Goal: Information Seeking & Learning: Learn about a topic

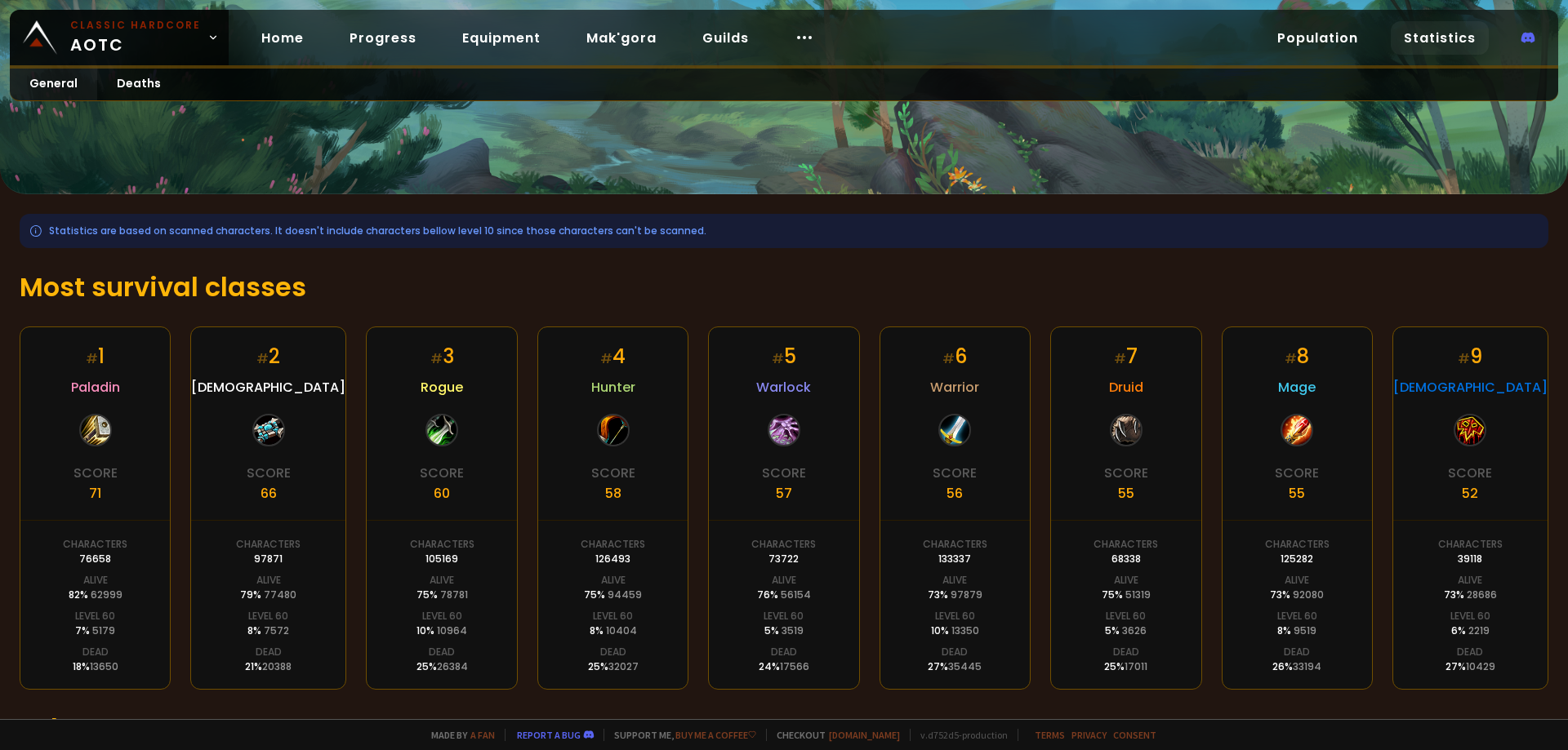
scroll to position [242, 0]
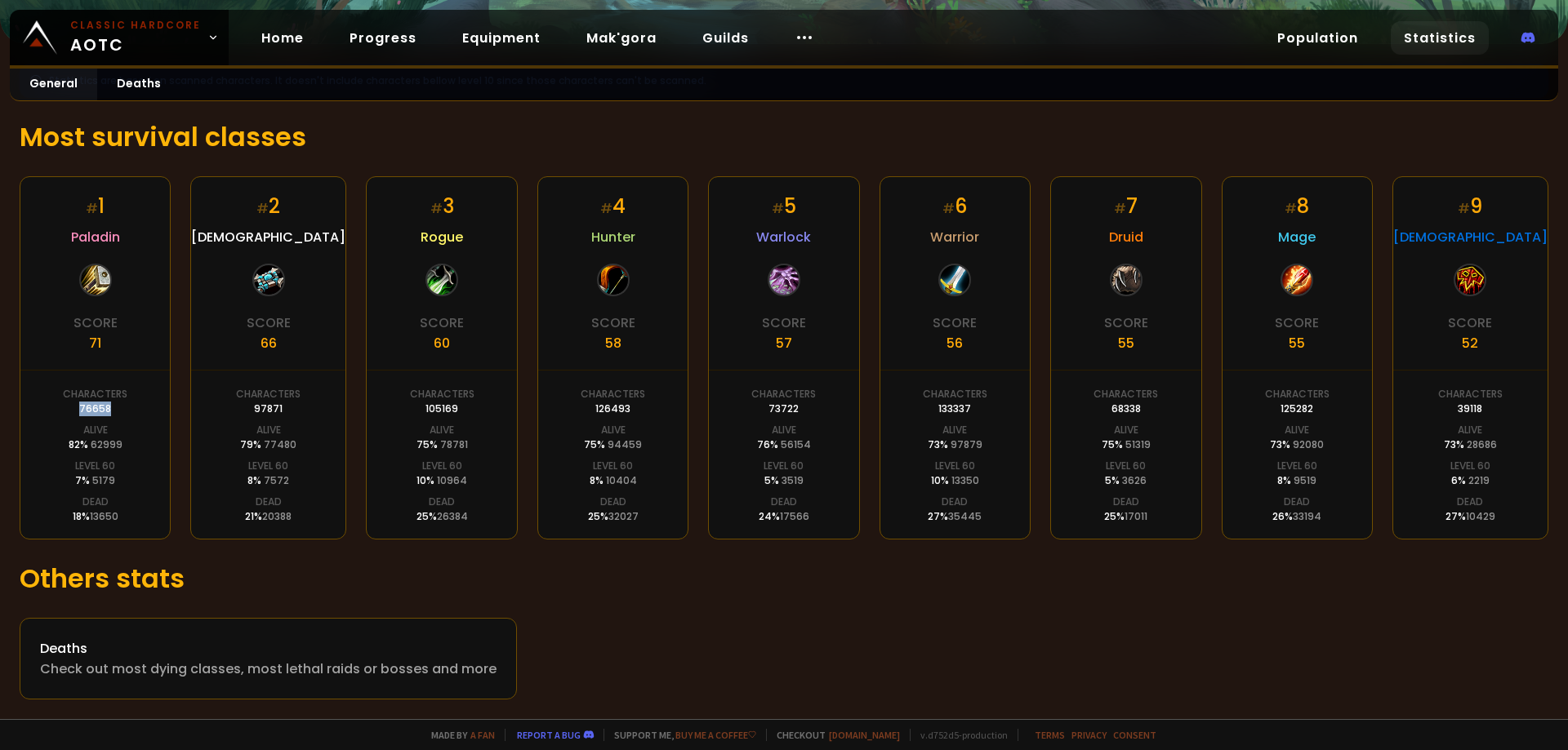
drag, startPoint x: 123, startPoint y: 409, endPoint x: 202, endPoint y: 400, distance: 79.5
click at [173, 403] on div "# 1 Paladin Score 71 Characters 76658 Alive 82 % 62999 Level 60 7 % 5179 Dead 1…" at bounding box center [784, 358] width 1529 height 364
drag, startPoint x: 255, startPoint y: 412, endPoint x: 316, endPoint y: 410, distance: 61.0
click at [316, 410] on div "# 2 Priest Score 66 Characters 97871 Alive 79 % 77480 Level 60 8 % 7572 Dead 21…" at bounding box center [268, 358] width 156 height 364
drag, startPoint x: 104, startPoint y: 407, endPoint x: 143, endPoint y: 406, distance: 39.0
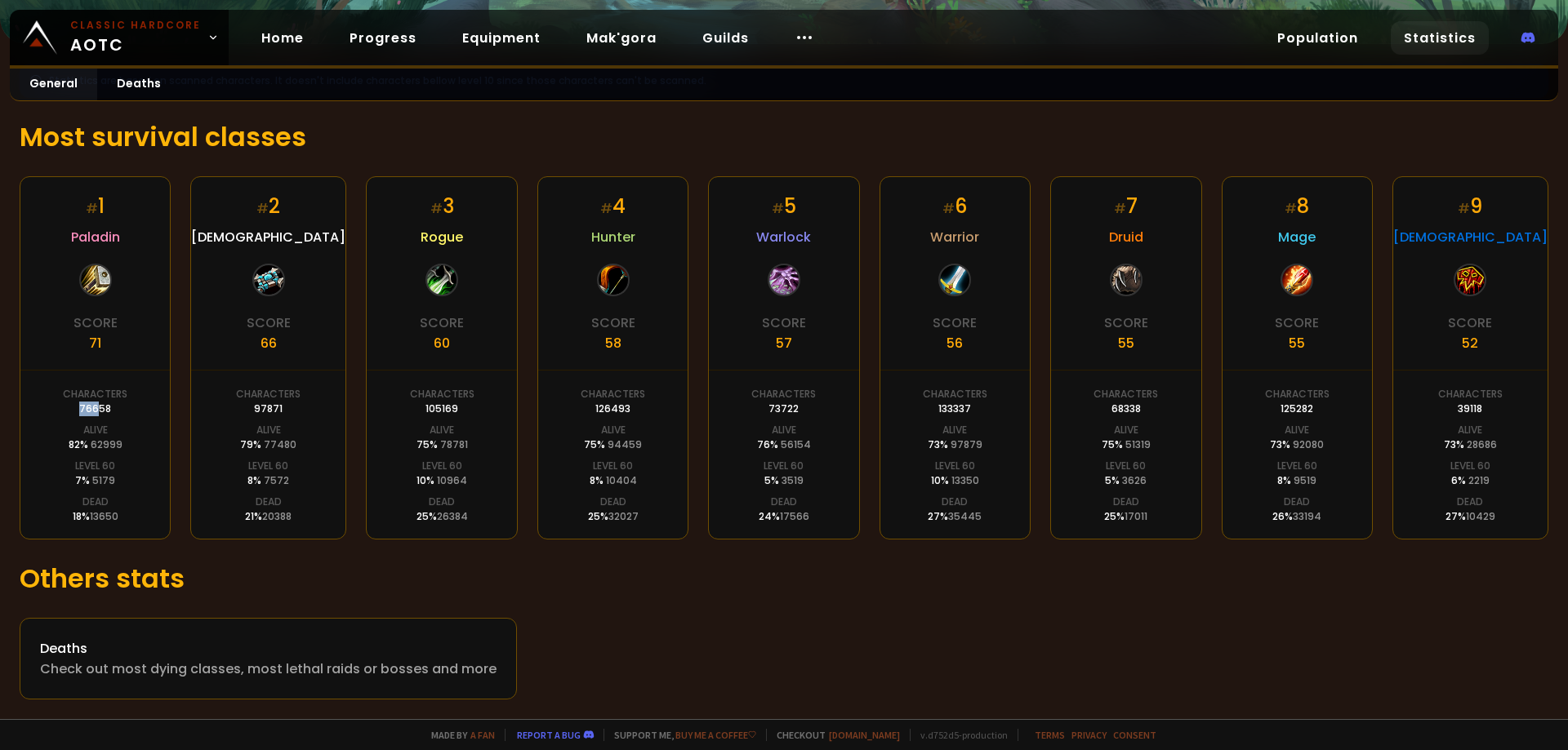
click at [143, 406] on div "# 1 Paladin Score 71 Characters 76658 Alive 82 % 62999 Level 60 7 % 5179 Dead 1…" at bounding box center [95, 358] width 151 height 364
drag, startPoint x: 264, startPoint y: 407, endPoint x: 312, endPoint y: 410, distance: 48.1
click at [309, 410] on div "# 2 Priest Score 66 Characters 97871 Alive 79 % 77480 Level 60 8 % 7572 Dead 21…" at bounding box center [268, 358] width 156 height 364
drag, startPoint x: 435, startPoint y: 412, endPoint x: 455, endPoint y: 411, distance: 20.0
click at [455, 411] on div "Characters 105169" at bounding box center [443, 402] width 65 height 29
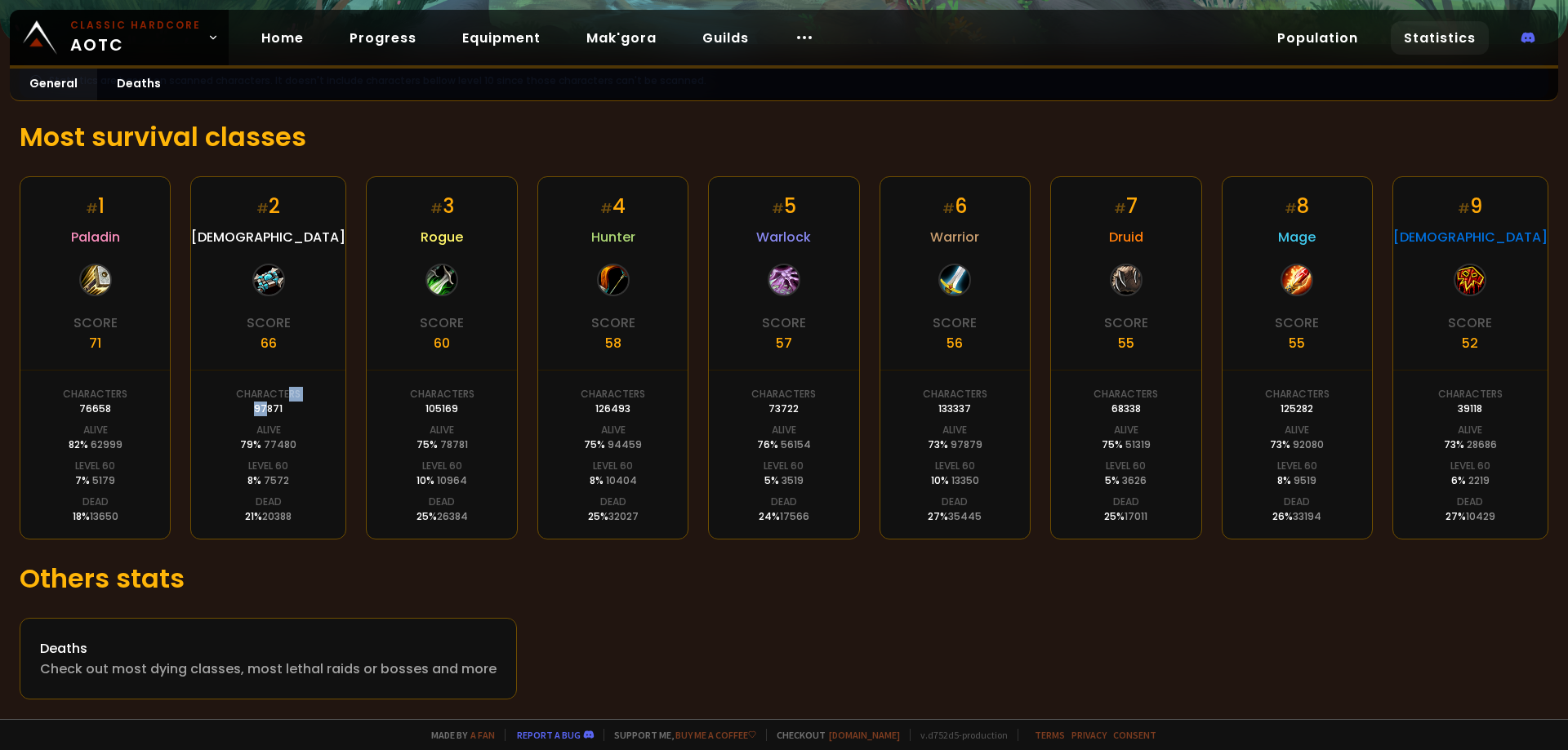
drag, startPoint x: 266, startPoint y: 406, endPoint x: 286, endPoint y: 405, distance: 20.0
click at [286, 405] on div "Characters 97871" at bounding box center [269, 402] width 65 height 29
drag, startPoint x: 436, startPoint y: 409, endPoint x: 470, endPoint y: 409, distance: 34.0
click at [470, 409] on div "# 3 Rogue Score 60 Characters 105169 Alive 75 % 78781 Level 60 10 % 10964 Dead …" at bounding box center [441, 358] width 151 height 364
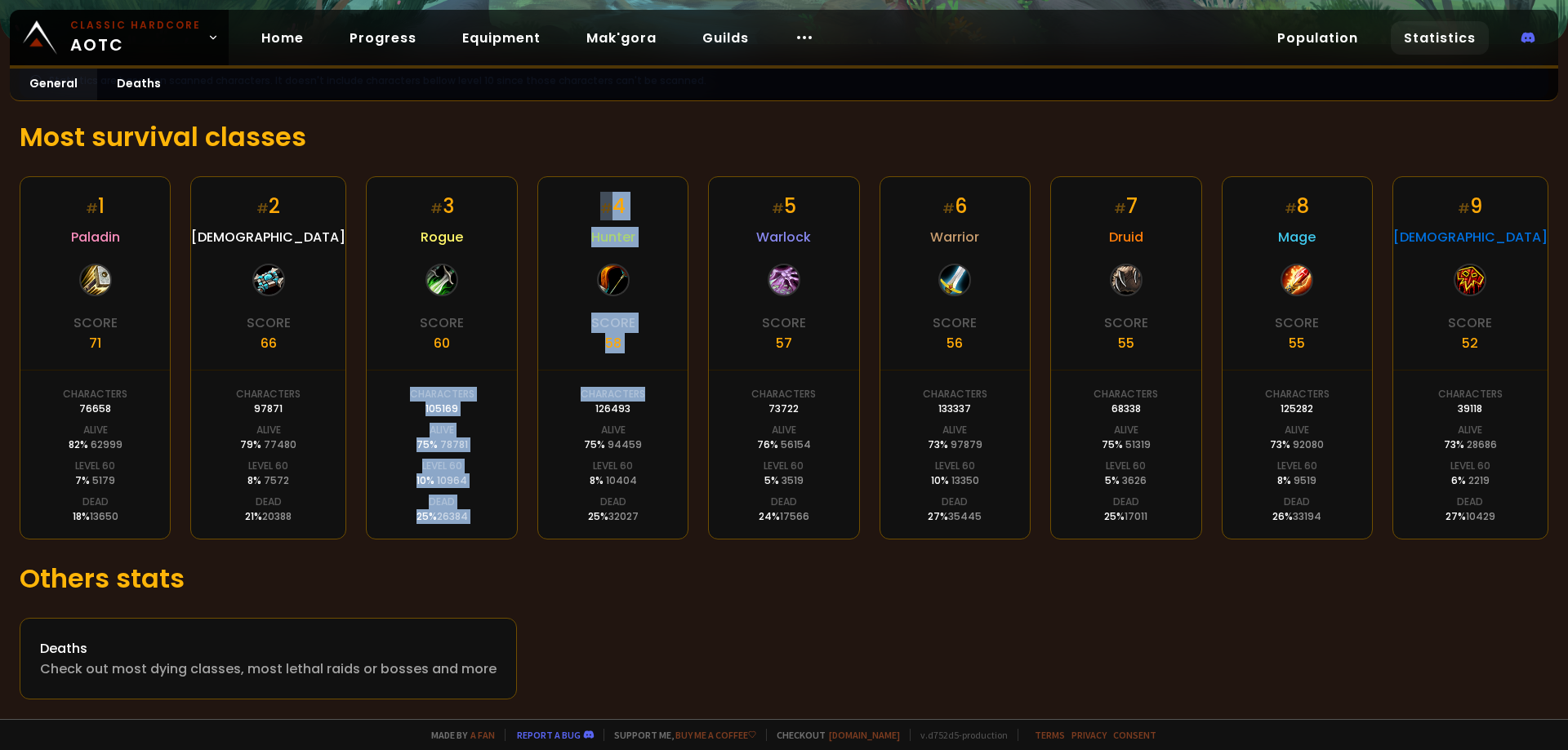
drag, startPoint x: 402, startPoint y: 410, endPoint x: 642, endPoint y: 408, distance: 240.0
click at [642, 408] on div "# 1 Paladin Score 71 Characters 76658 Alive 82 % 62999 Level 60 7 % 5179 Dead 1…" at bounding box center [784, 358] width 1529 height 364
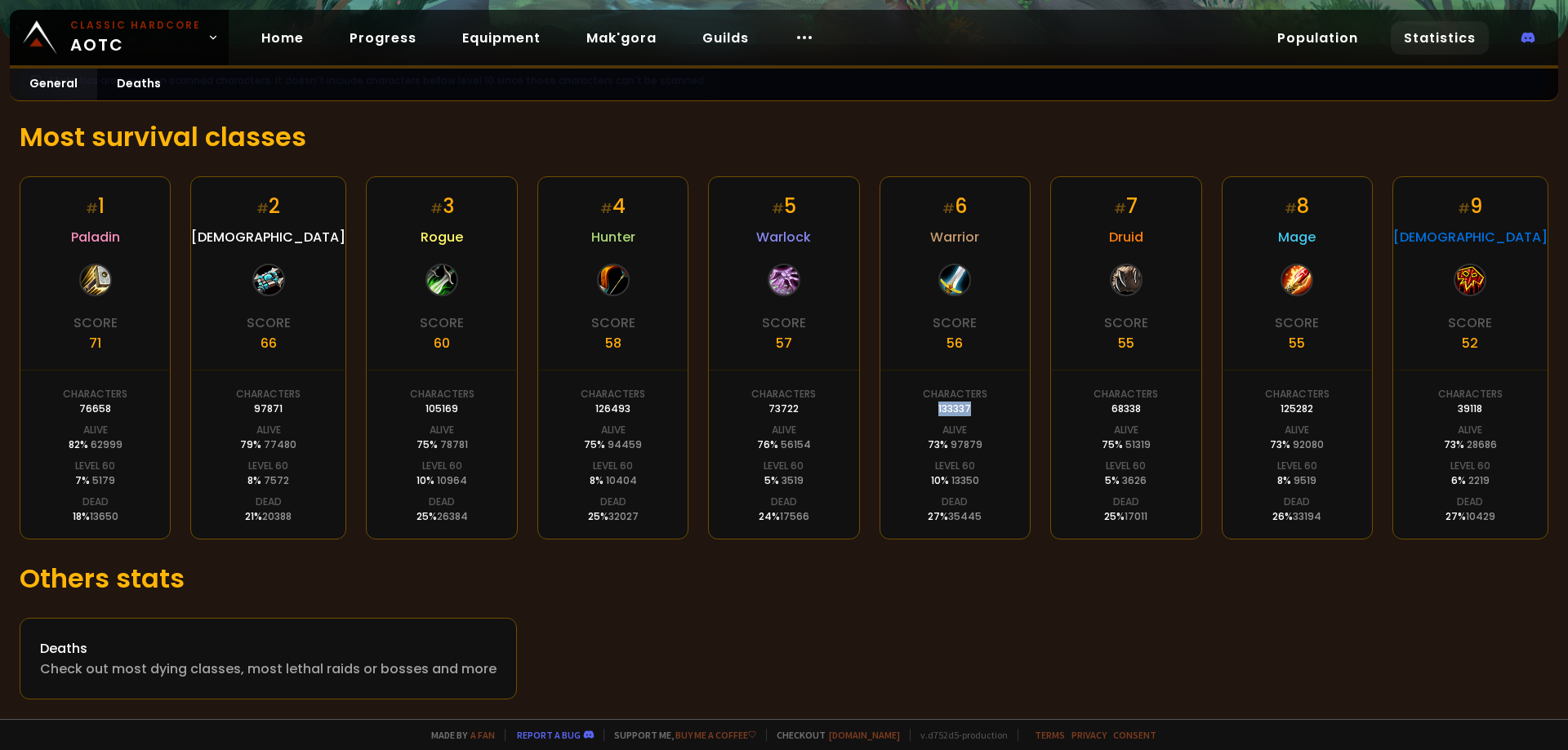
drag, startPoint x: 931, startPoint y: 412, endPoint x: 1062, endPoint y: 412, distance: 131.0
click at [967, 411] on div "Characters 133337" at bounding box center [955, 402] width 65 height 29
drag, startPoint x: 1478, startPoint y: 415, endPoint x: 1440, endPoint y: 410, distance: 38.3
click at [1440, 410] on div "Characters 39118" at bounding box center [1471, 402] width 65 height 29
drag, startPoint x: 1144, startPoint y: 410, endPoint x: 1107, endPoint y: 408, distance: 37.1
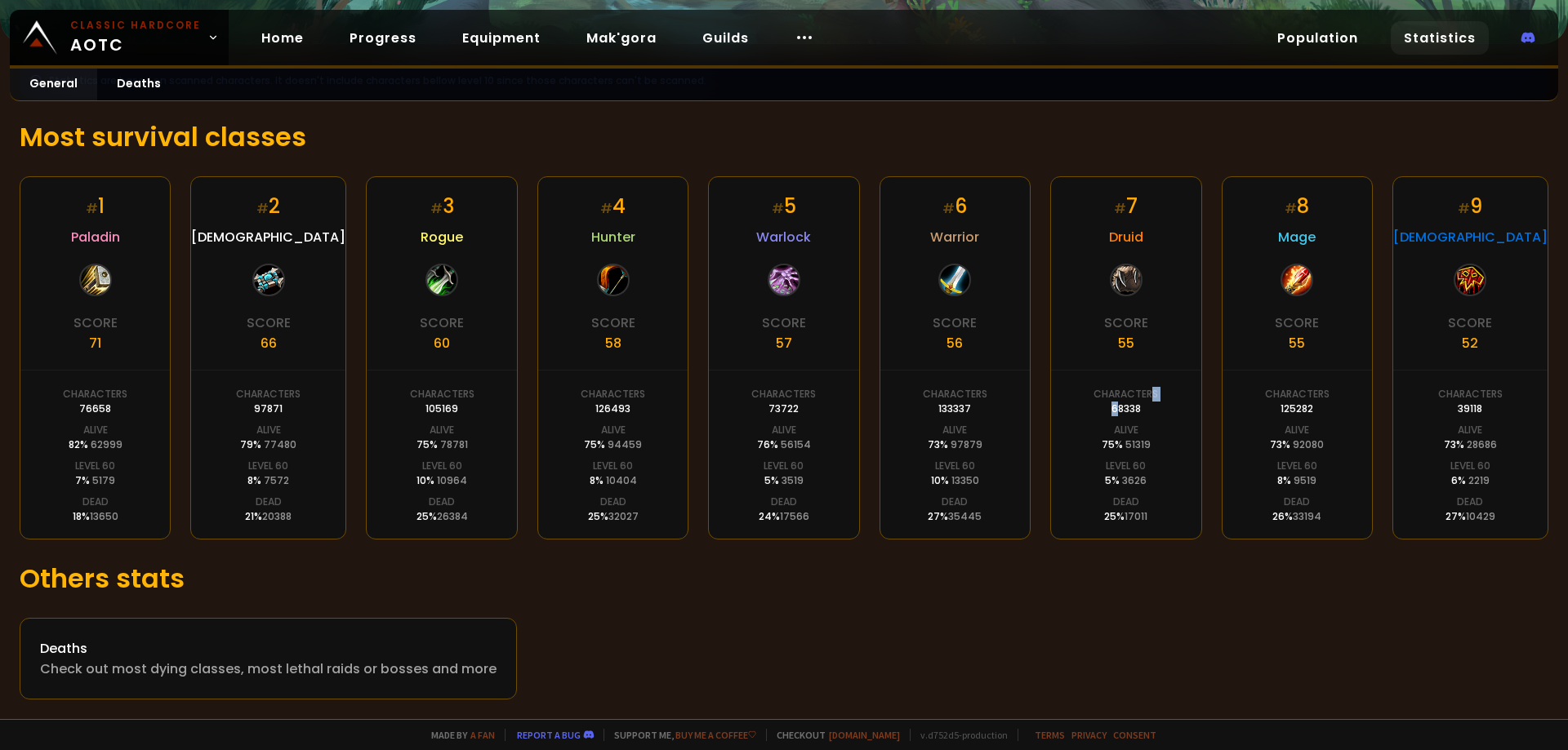
click at [1107, 408] on div "Characters 68338" at bounding box center [1126, 402] width 65 height 29
drag, startPoint x: 798, startPoint y: 404, endPoint x: 752, endPoint y: 412, distance: 46.7
click at [752, 412] on div "Characters 73722" at bounding box center [784, 402] width 65 height 29
drag, startPoint x: 1465, startPoint y: 413, endPoint x: 1444, endPoint y: 413, distance: 21.0
click at [1444, 413] on div "Characters 39118" at bounding box center [1471, 402] width 65 height 29
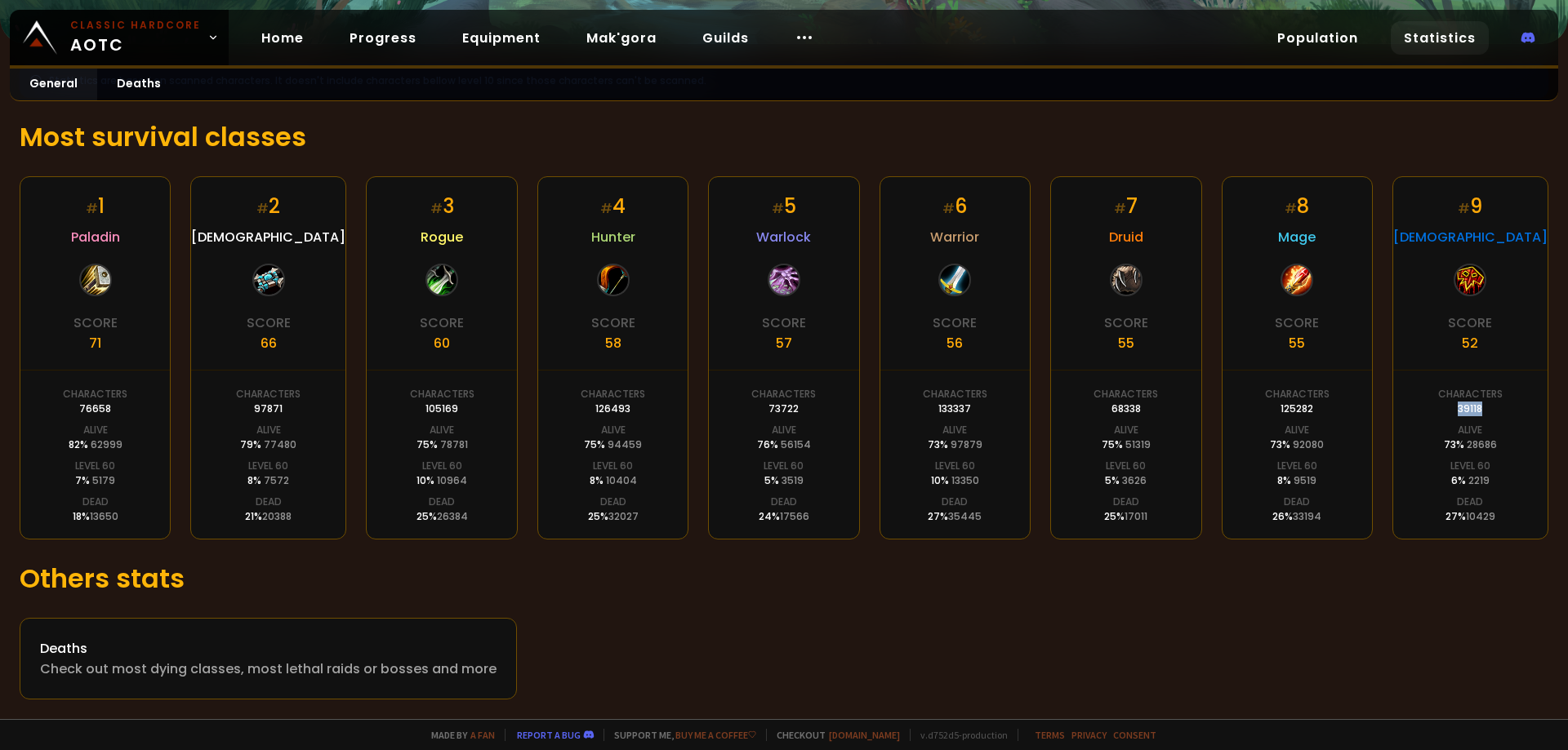
click at [1444, 413] on div "Characters 39118" at bounding box center [1471, 402] width 65 height 29
drag, startPoint x: 1130, startPoint y: 415, endPoint x: 1097, endPoint y: 418, distance: 33.1
click at [1097, 418] on div "# 7 Druid Score 55 Characters 68338 Alive 75 % 51319 Level 60 5 % 3626 Dead 25 …" at bounding box center [1125, 358] width 151 height 364
drag, startPoint x: 762, startPoint y: 403, endPoint x: 806, endPoint y: 403, distance: 44.0
click at [806, 403] on div "Characters 73722" at bounding box center [784, 402] width 65 height 29
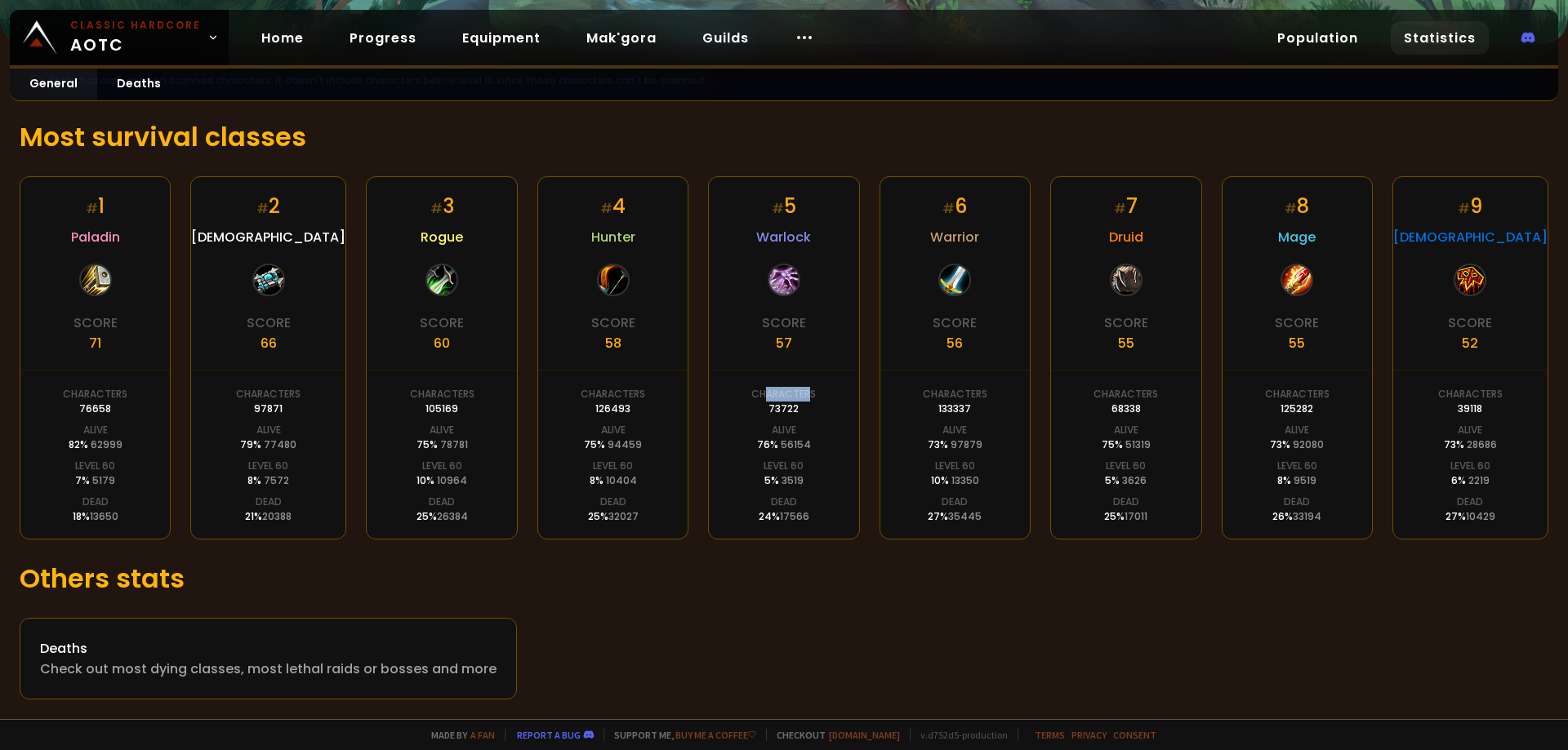
click at [806, 403] on div "Characters 73722" at bounding box center [784, 402] width 65 height 29
drag, startPoint x: 1464, startPoint y: 407, endPoint x: 1445, endPoint y: 412, distance: 19.6
click at [1445, 412] on div "Characters 39118" at bounding box center [1471, 402] width 65 height 29
drag, startPoint x: 1136, startPoint y: 412, endPoint x: 1103, endPoint y: 408, distance: 33.2
click at [1103, 408] on div "Characters 68338" at bounding box center [1126, 402] width 65 height 29
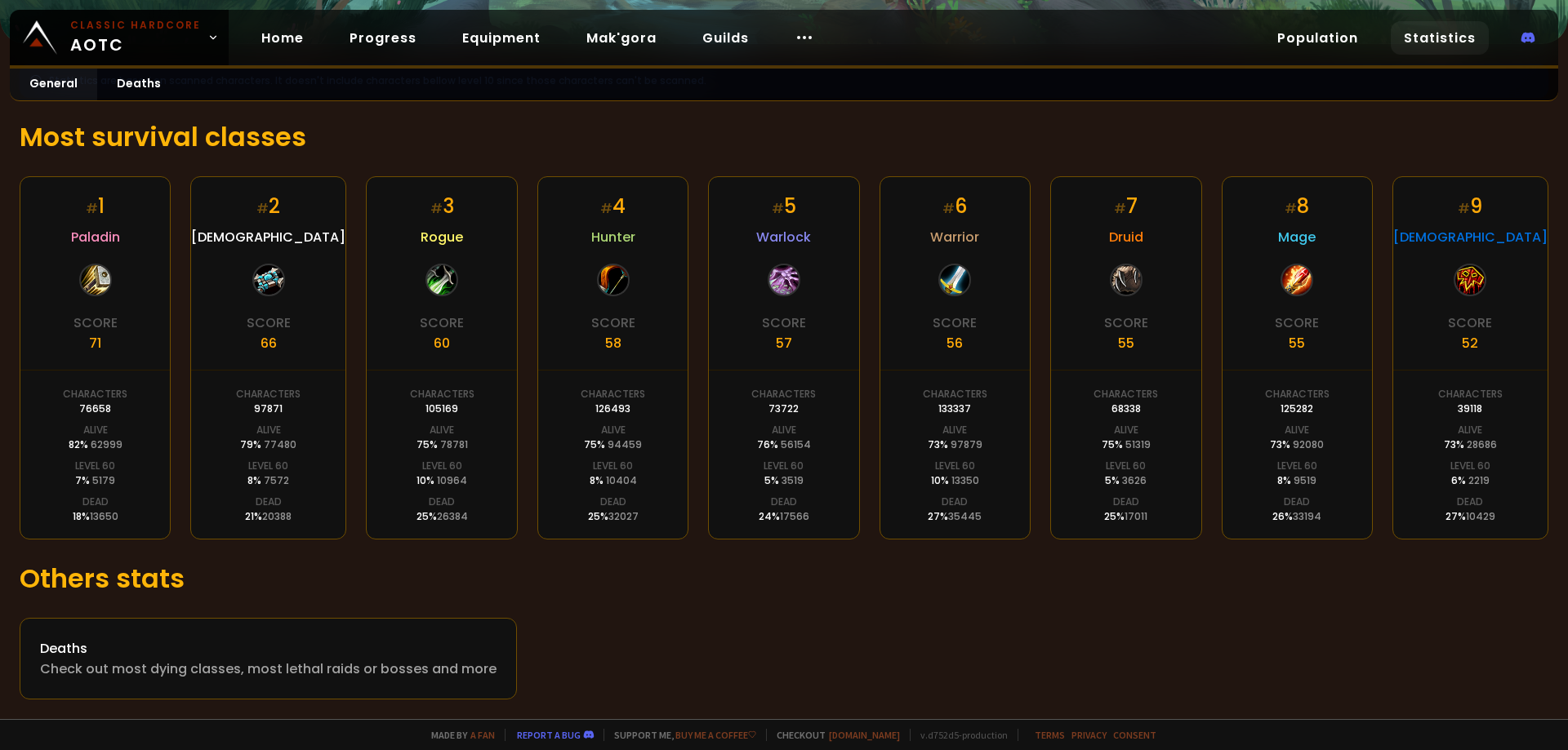
drag, startPoint x: 253, startPoint y: 412, endPoint x: 322, endPoint y: 412, distance: 69.0
click at [322, 412] on div "# 2 Priest Score 66 Characters 97871 Alive 79 % 77480 Level 60 8 % 7572 Dead 21…" at bounding box center [268, 358] width 156 height 364
drag, startPoint x: 455, startPoint y: 409, endPoint x: 484, endPoint y: 410, distance: 29.0
click at [484, 410] on div "# 3 Rogue Score 60 Characters 105169 Alive 75 % 78781 Level 60 10 % 10964 Dead …" at bounding box center [441, 358] width 151 height 364
